Goal: Navigation & Orientation: Find specific page/section

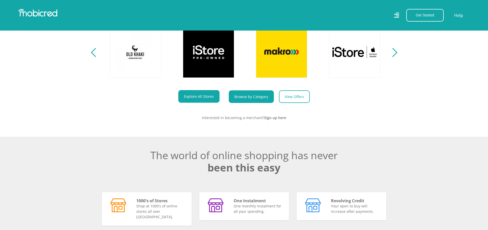
scroll to position [0, 365]
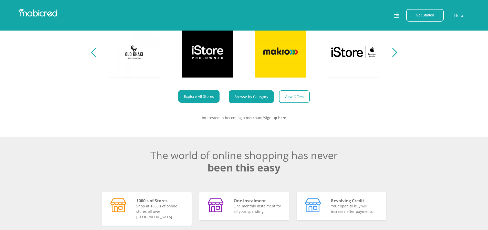
click at [249, 100] on link "Browse by Category" at bounding box center [251, 96] width 45 height 13
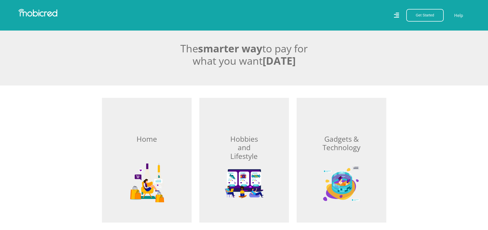
scroll to position [154, 0]
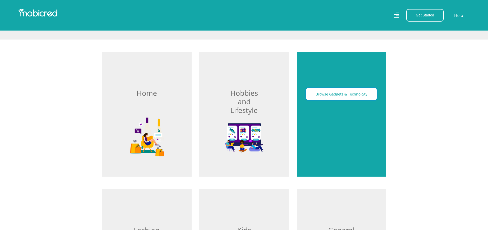
click at [337, 95] on button "Browse Gadgets & Technology" at bounding box center [341, 94] width 71 height 13
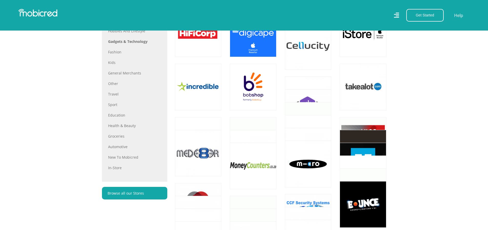
scroll to position [282, 0]
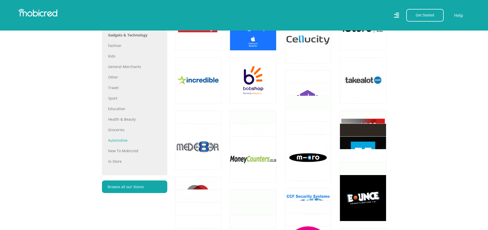
click at [115, 141] on link "Automotive" at bounding box center [134, 139] width 53 height 5
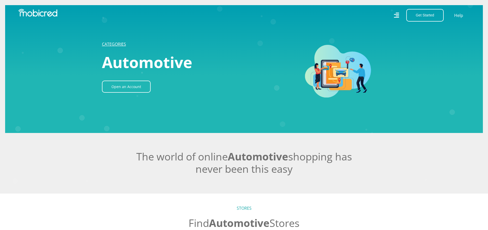
click at [115, 42] on link "CATEGORIES" at bounding box center [114, 44] width 24 height 6
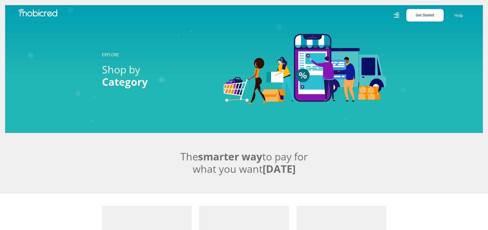
click at [426, 12] on button "Get Started" at bounding box center [425, 15] width 37 height 13
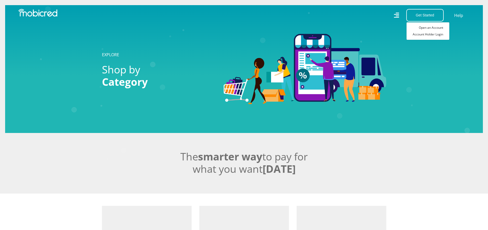
click at [281, 24] on nav "Get Started Open an Account Account Holder Login Help" at bounding box center [244, 15] width 488 height 31
click at [51, 12] on img at bounding box center [37, 13] width 39 height 8
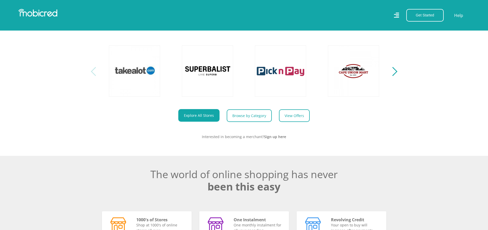
scroll to position [282, 0]
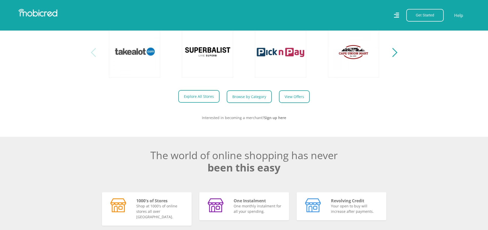
click at [203, 99] on link "Explore All Stores" at bounding box center [198, 96] width 41 height 13
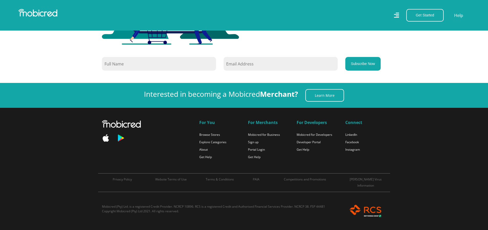
scroll to position [2974, 0]
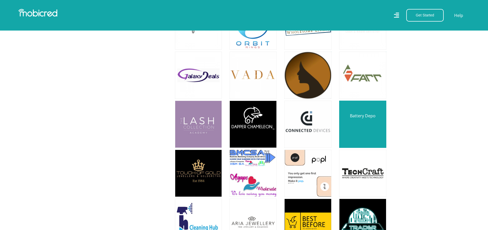
click at [358, 108] on link at bounding box center [362, 123] width 55 height 55
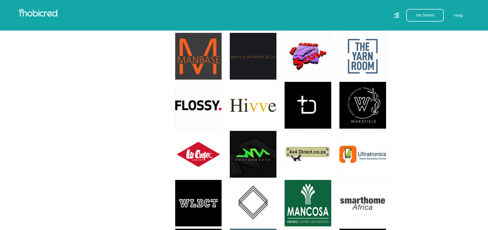
scroll to position [3410, 0]
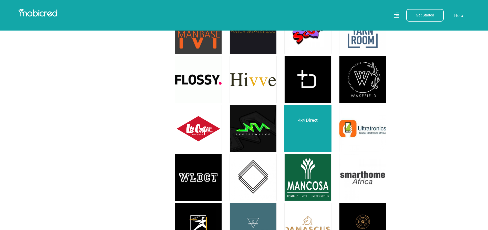
click at [311, 112] on link at bounding box center [307, 128] width 55 height 55
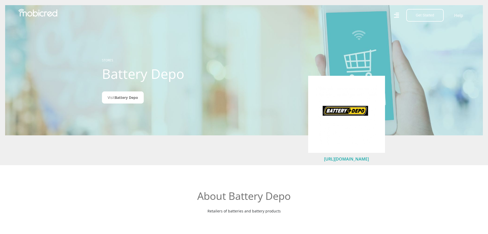
click at [339, 158] on link "[URL][DOMAIN_NAME]" at bounding box center [346, 159] width 45 height 6
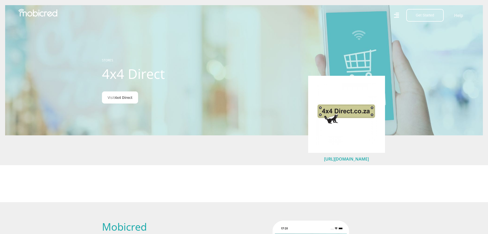
click at [341, 158] on link "[URL][DOMAIN_NAME]" at bounding box center [346, 159] width 45 height 6
